Goal: Transaction & Acquisition: Book appointment/travel/reservation

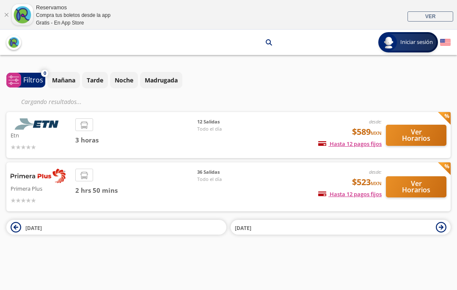
click at [60, 76] on p "Mañana" at bounding box center [63, 80] width 23 height 9
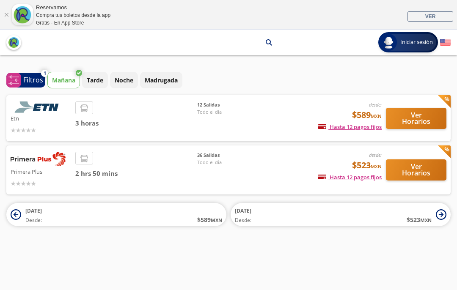
click at [419, 160] on button "Ver Horarios" at bounding box center [416, 170] width 61 height 21
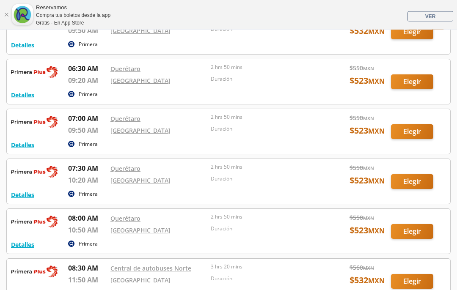
scroll to position [292, 0]
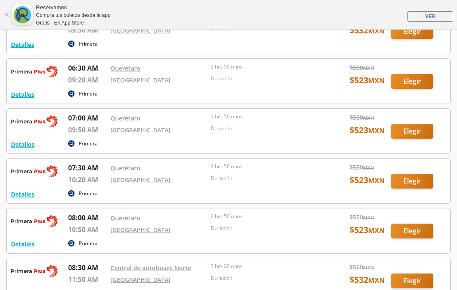
click at [413, 131] on div at bounding box center [228, 131] width 443 height 45
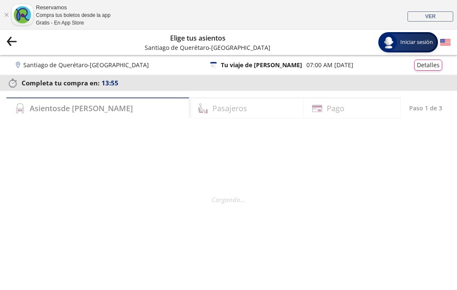
click at [52, 107] on h4 "Asientos de Ida" at bounding box center [81, 108] width 103 height 11
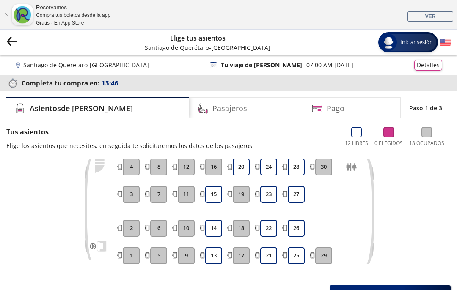
click at [212, 226] on button "14" at bounding box center [213, 228] width 17 height 17
click at [212, 105] on h4 "Pasajeros" at bounding box center [229, 108] width 35 height 11
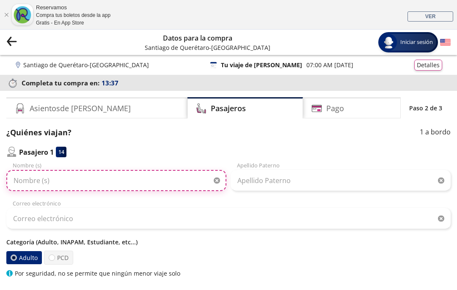
click at [26, 179] on input "Nombre (s)" at bounding box center [116, 180] width 220 height 21
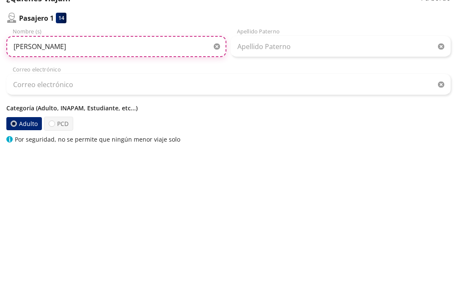
type input "Marcia"
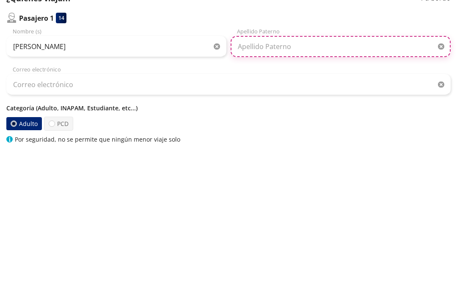
click at [272, 170] on input "Apellido Paterno" at bounding box center [341, 180] width 220 height 21
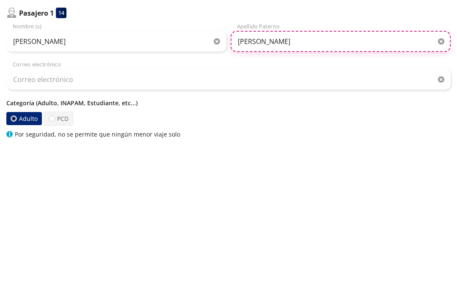
type input "Franco"
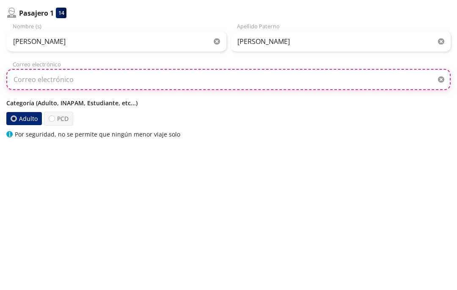
click at [124, 208] on input "Correo electrónico" at bounding box center [228, 218] width 444 height 21
type input "M"
type input "Marciafrancoguzman72@gmail.com"
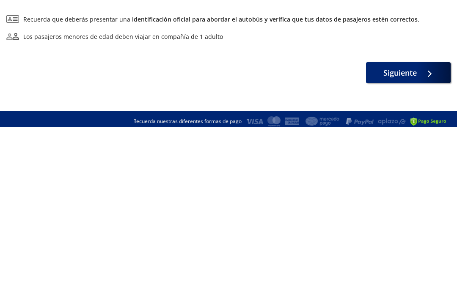
scroll to position [124, 0]
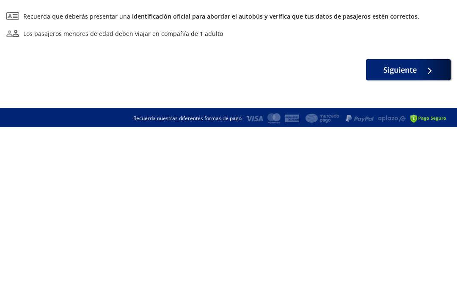
click at [402, 227] on span "Siguiente" at bounding box center [399, 232] width 33 height 11
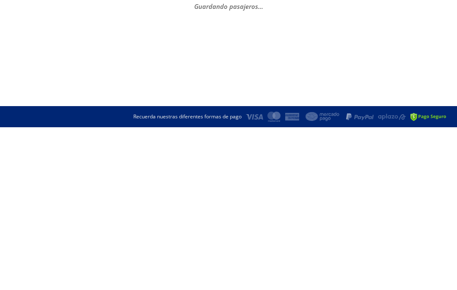
scroll to position [0, 0]
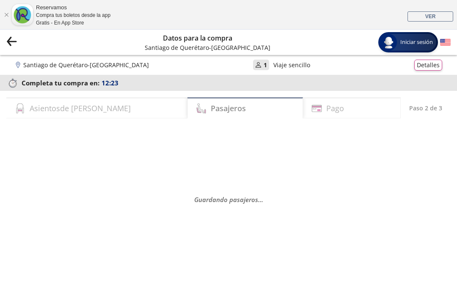
click at [326, 111] on h4 "Pago" at bounding box center [335, 108] width 18 height 11
click at [326, 107] on h4 "Pago" at bounding box center [335, 108] width 18 height 11
select select "MX"
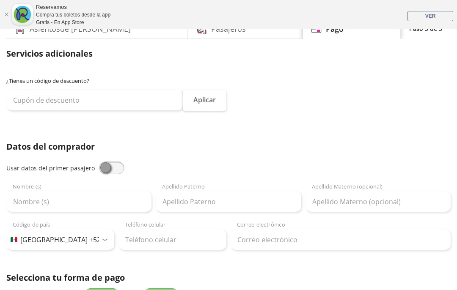
scroll to position [80, 0]
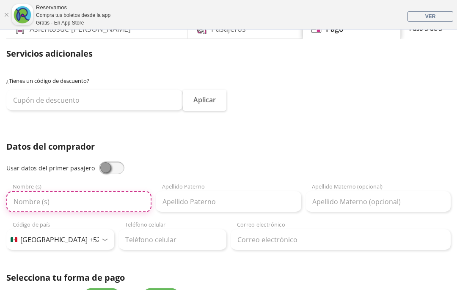
click at [34, 201] on input "Nombre (s)" at bounding box center [78, 201] width 145 height 21
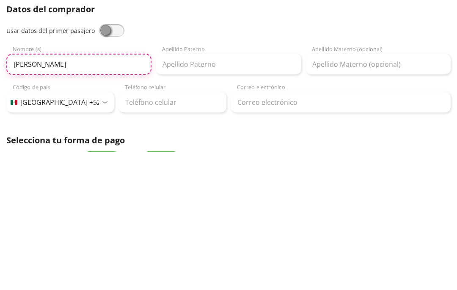
type input "Gerardo"
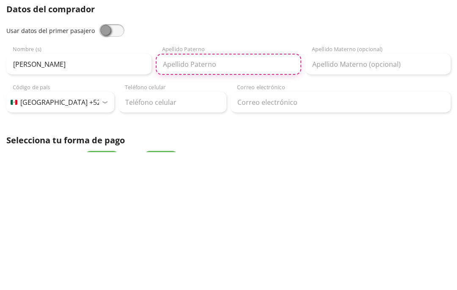
click at [191, 192] on input "Apellido Paterno" at bounding box center [228, 202] width 145 height 21
type input "Lima"
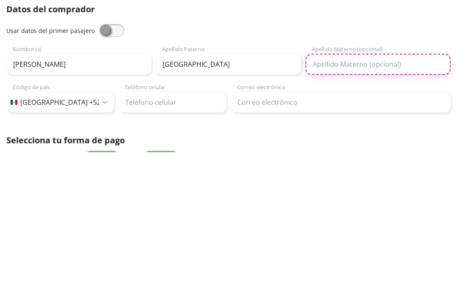
click at [350, 192] on input "Apellido Materno (opcional)" at bounding box center [378, 202] width 145 height 21
type input "Ordaz"
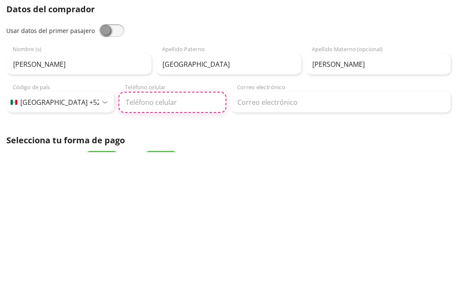
click at [156, 230] on input "Teléfono celular" at bounding box center [172, 240] width 108 height 21
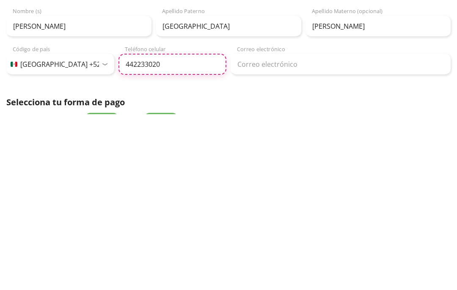
type input "442 233 0200"
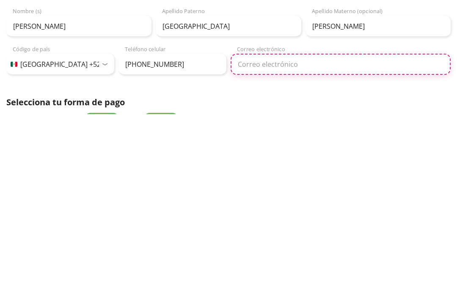
click at [280, 230] on input "Correo electrónico" at bounding box center [341, 240] width 220 height 21
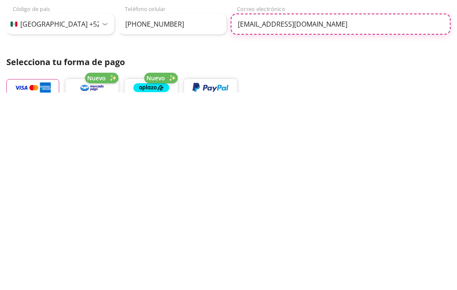
scroll to position [99, 0]
type input "jerrylima@hotmail.com"
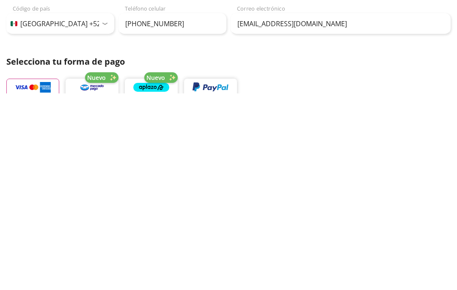
click at [39, 278] on img "button" at bounding box center [33, 284] width 36 height 13
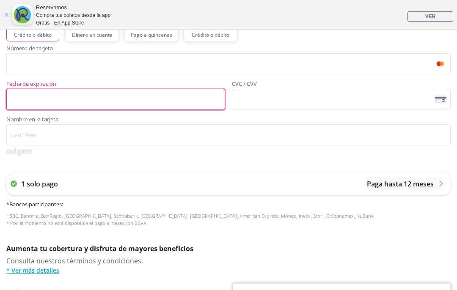
scroll to position [360, 0]
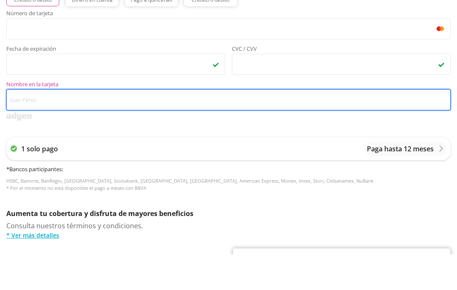
click at [52, 125] on input "Nombre en la tarjeta" at bounding box center [228, 135] width 444 height 21
click at [36, 125] on input "Gerardo lima Ordaz" at bounding box center [228, 135] width 444 height 21
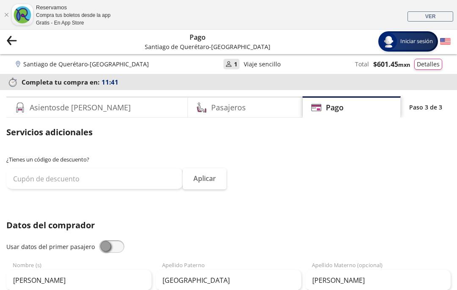
scroll to position [0, 0]
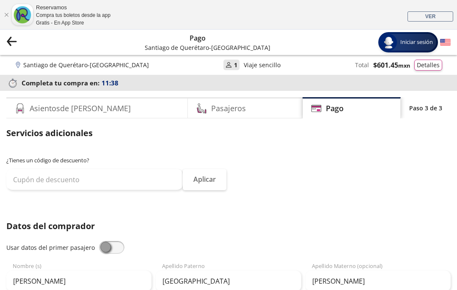
type input "Gerardo Lima Ordaz"
click at [425, 63] on button "Detalles" at bounding box center [428, 65] width 28 height 11
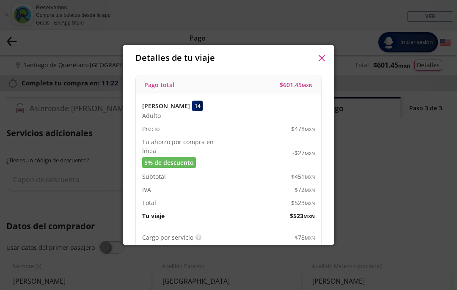
click at [323, 55] on icon "button" at bounding box center [322, 58] width 6 height 6
